Goal: Information Seeking & Learning: Stay updated

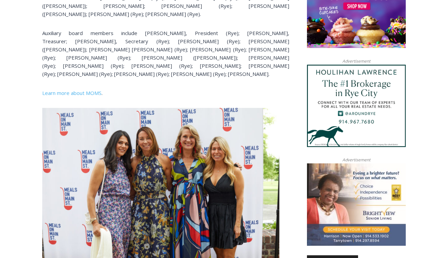
scroll to position [589, 0]
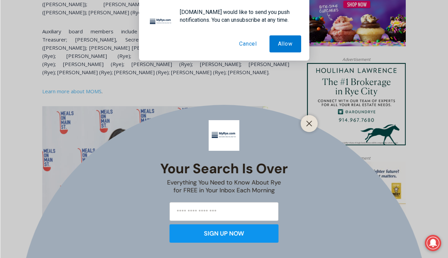
click at [254, 43] on button "Cancel" at bounding box center [248, 43] width 35 height 17
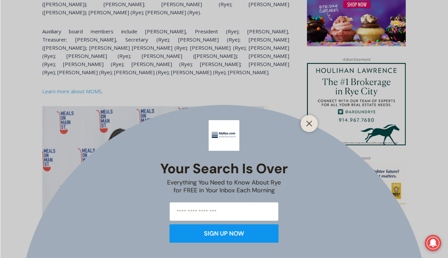
click at [319, 127] on div "Your Search is Over Everything You Need to Know About Rye for FREE in Your Inbo…" at bounding box center [224, 129] width 448 height 258
click at [311, 124] on icon "Close" at bounding box center [309, 124] width 6 height 6
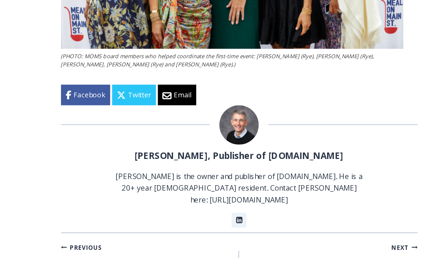
scroll to position [1668, 0]
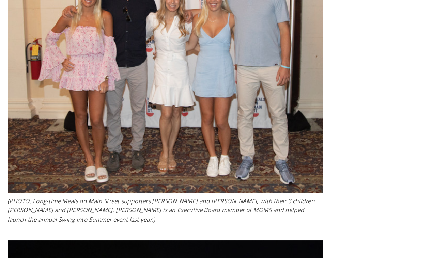
scroll to position [2323, 0]
